Goal: Obtain resource: Obtain resource

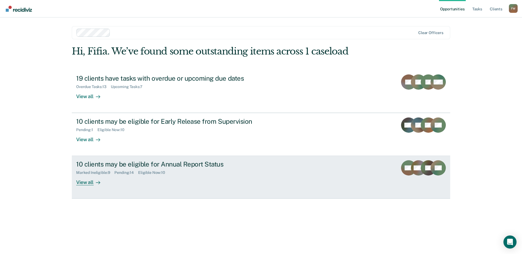
drag, startPoint x: 0, startPoint y: 0, endPoint x: 277, endPoint y: 168, distance: 324.3
click at [277, 168] on div "10 clients may be eligible for Annual Report Status Marked Ineligible : 9 Pendi…" at bounding box center [178, 173] width 205 height 25
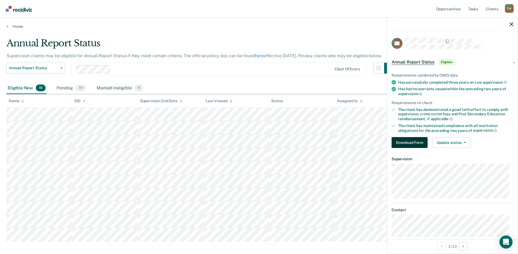
click at [404, 147] on div "Requirements validated by OIMS data Has successfully completed three years on L…" at bounding box center [452, 108] width 130 height 88
drag, startPoint x: 404, startPoint y: 147, endPoint x: 404, endPoint y: 144, distance: 3.0
click at [404, 144] on button "Download Form" at bounding box center [409, 142] width 36 height 11
